Goal: Check status

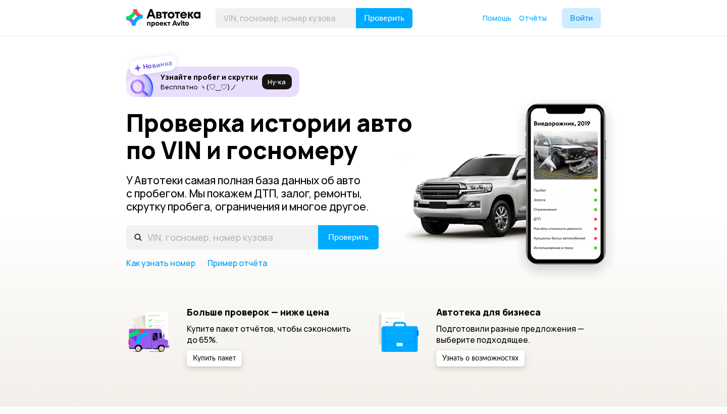
scroll to position [44, 0]
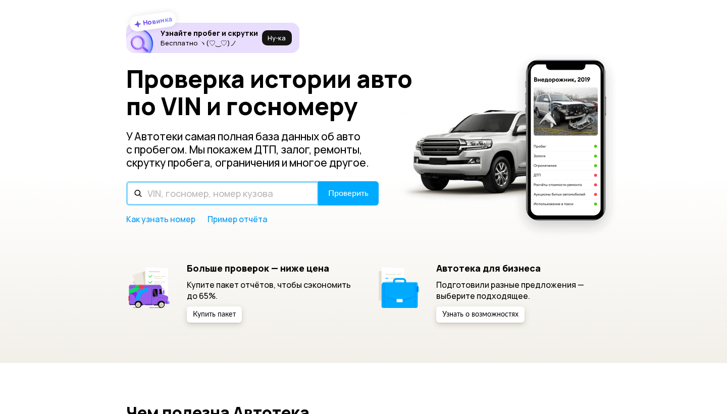
click at [256, 191] on input "text" at bounding box center [222, 193] width 192 height 24
paste input "М422НС198"
type input "М422НС198"
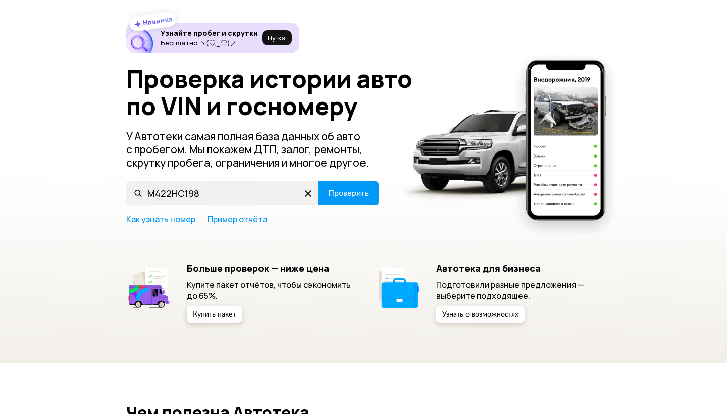
click at [346, 192] on span "Проверить" at bounding box center [348, 193] width 40 height 8
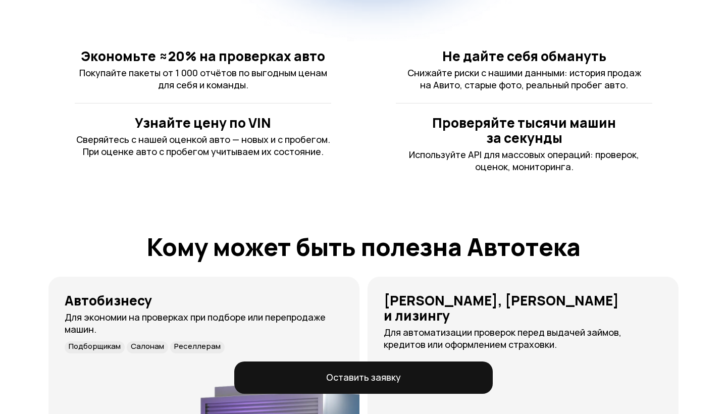
scroll to position [477, 0]
